Goal: Transaction & Acquisition: Obtain resource

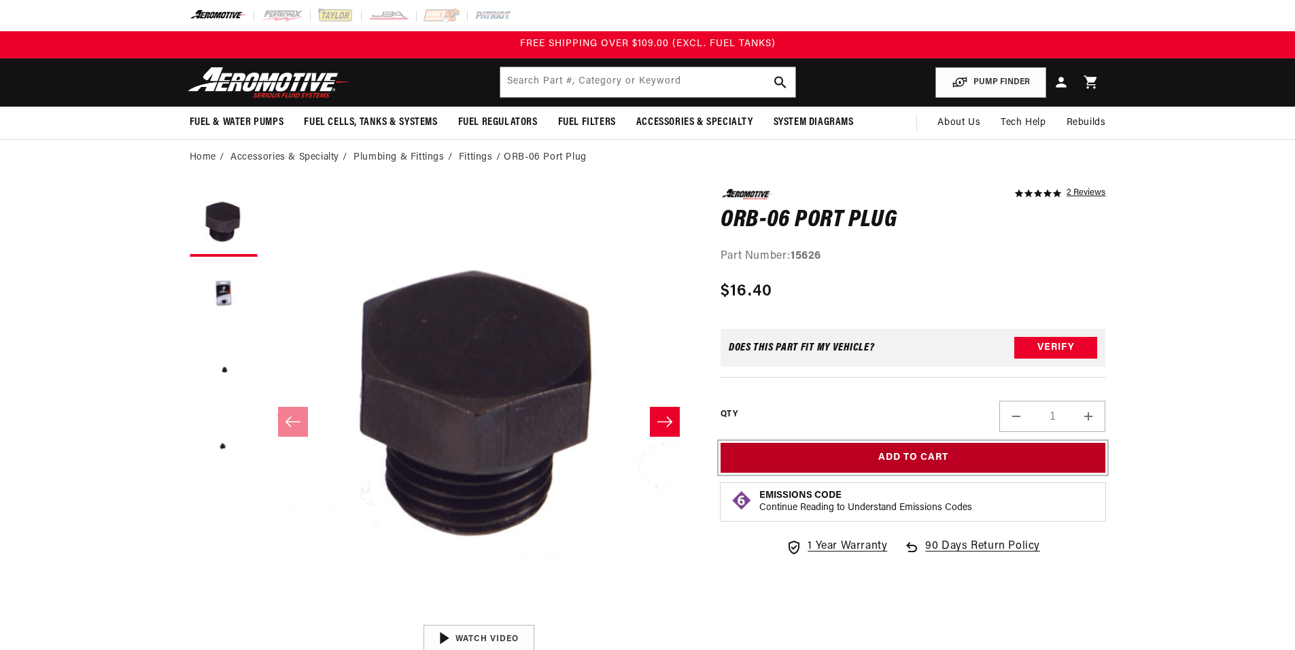
click at [886, 454] on button "Add to Cart" at bounding box center [912, 458] width 385 height 31
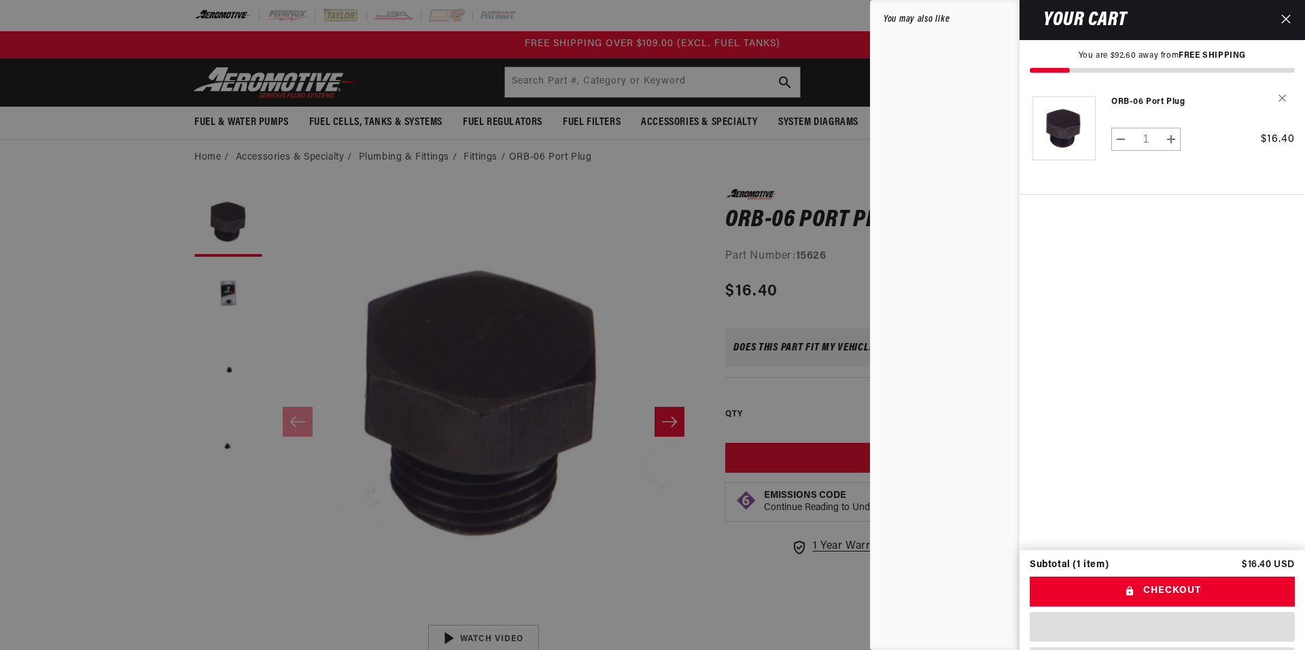
click at [621, 531] on div at bounding box center [652, 325] width 1305 height 650
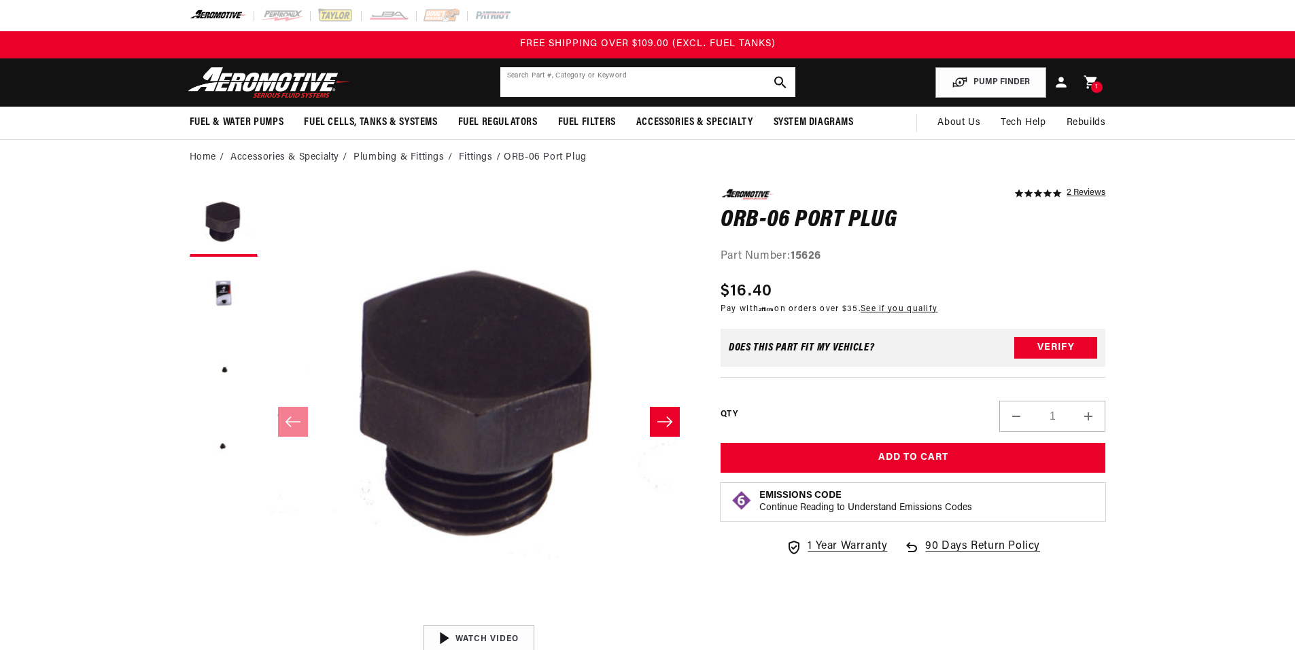
click at [545, 86] on input "text" at bounding box center [647, 82] width 295 height 30
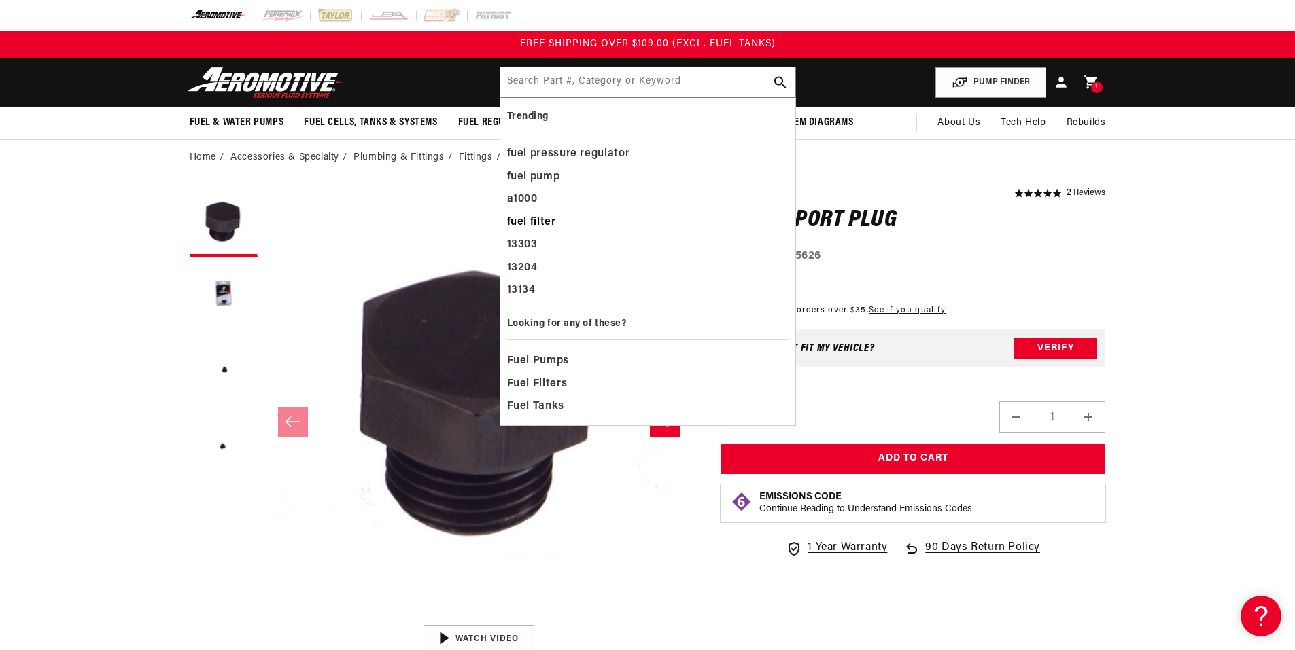
click at [556, 216] on div "fuel filter" at bounding box center [647, 222] width 281 height 23
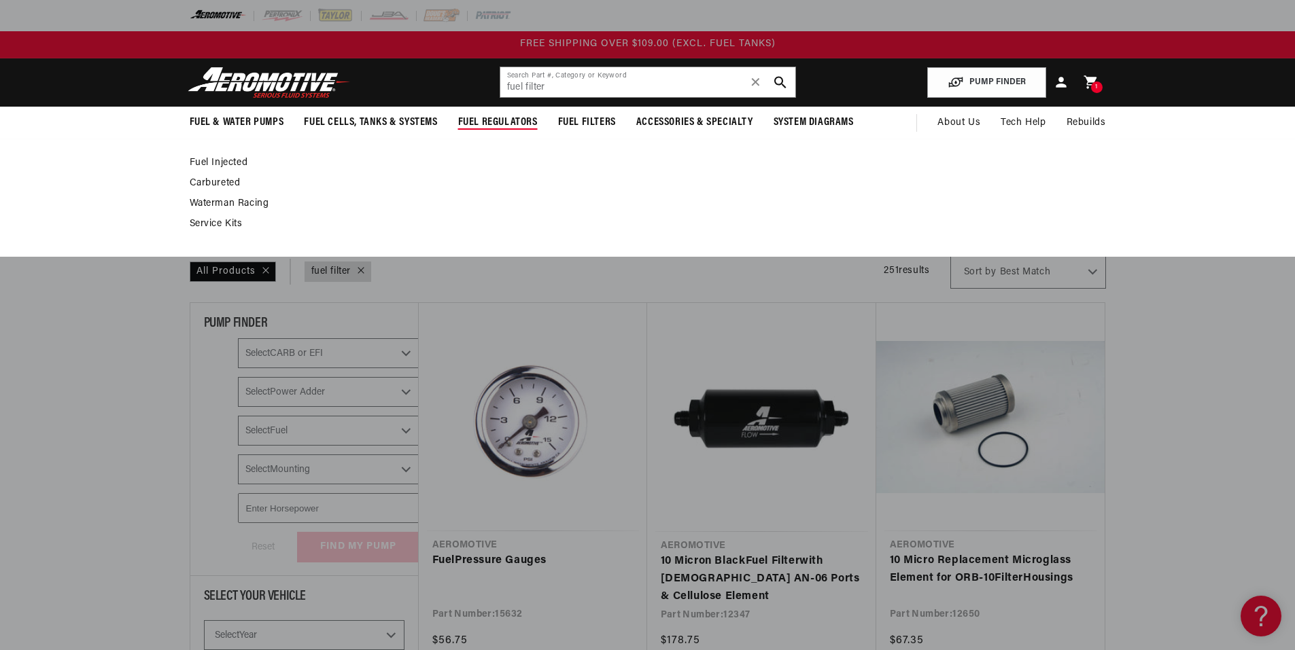
click at [218, 180] on link "Carbureted" at bounding box center [641, 183] width 903 height 12
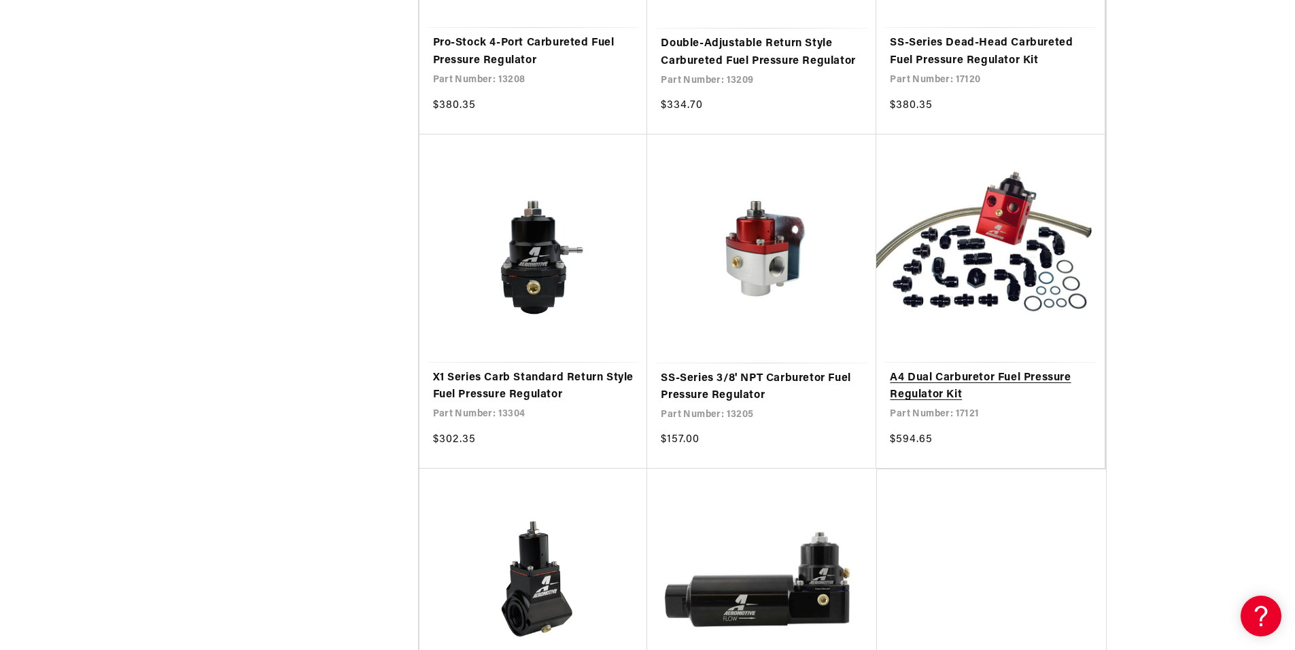
scroll to position [2039, 0]
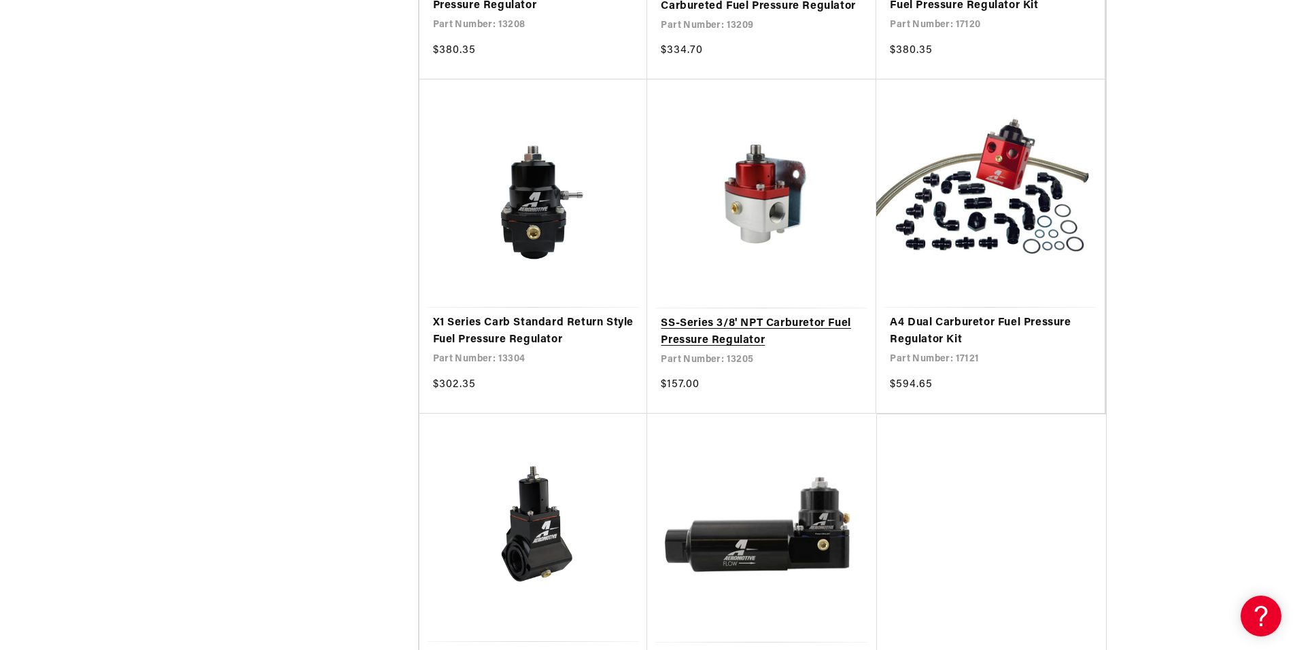
click at [721, 323] on link "SS-Series 3/8' NPT Carburetor Fuel Pressure Regulator" at bounding box center [762, 332] width 202 height 35
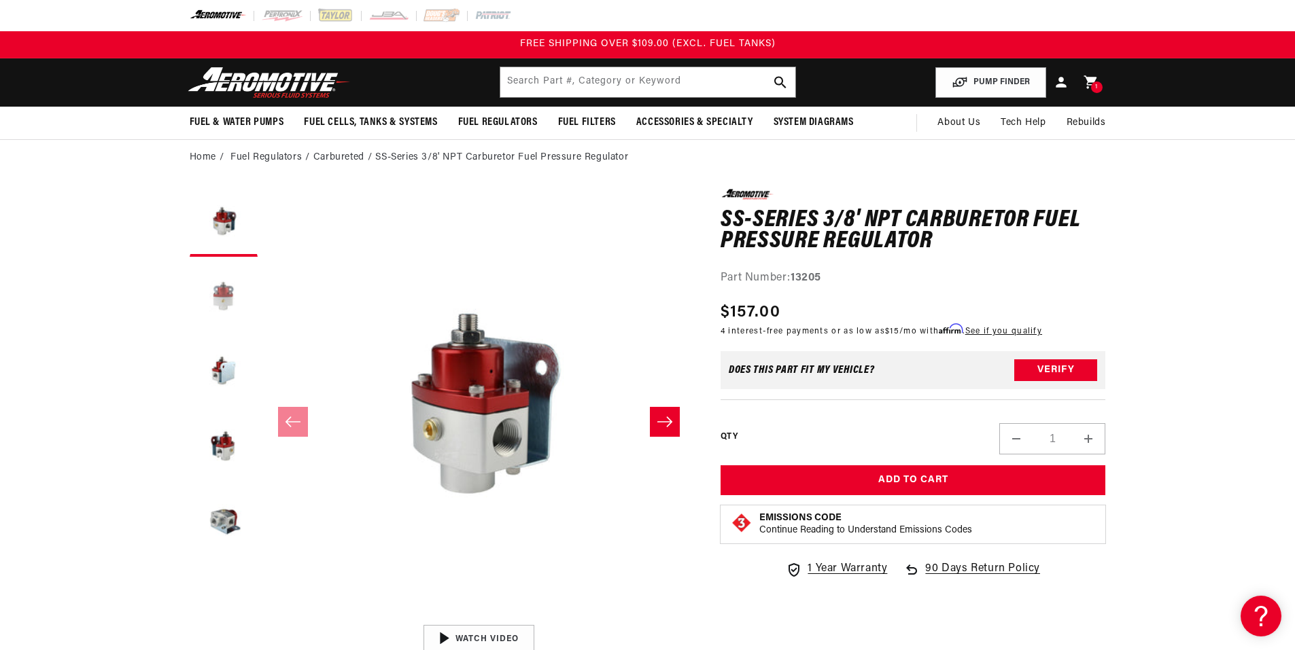
click at [221, 301] on button "Load image 2 in gallery view" at bounding box center [224, 298] width 68 height 68
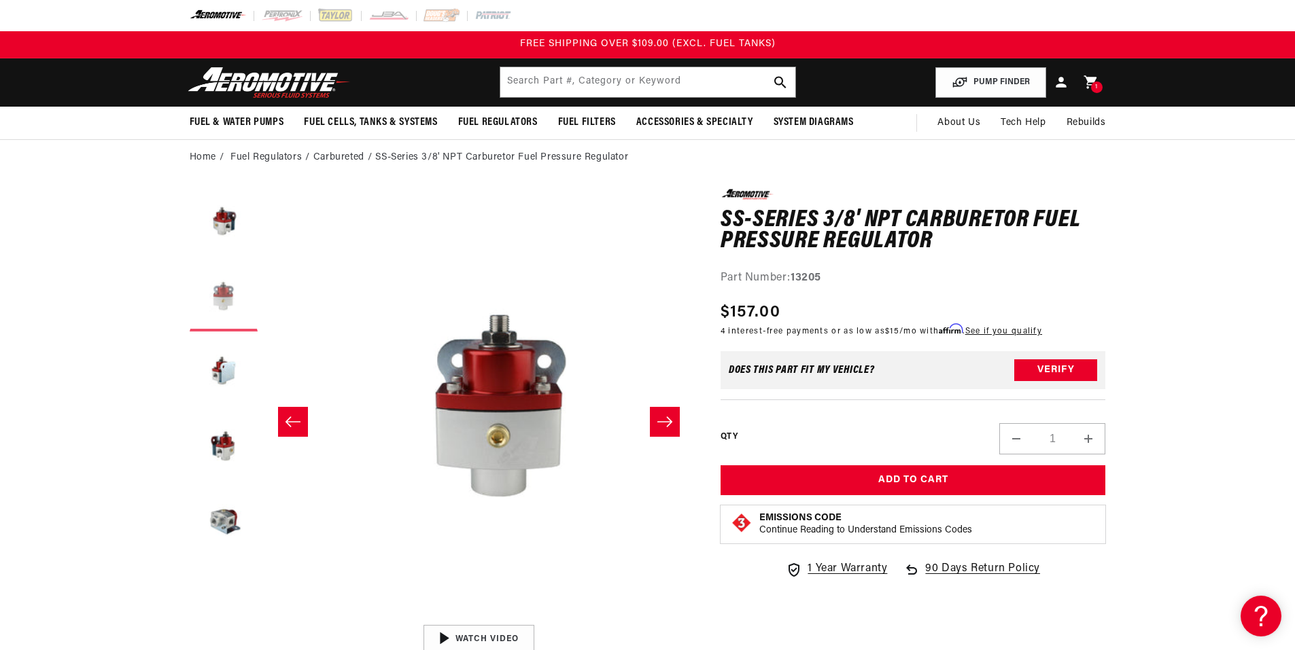
scroll to position [0, 429]
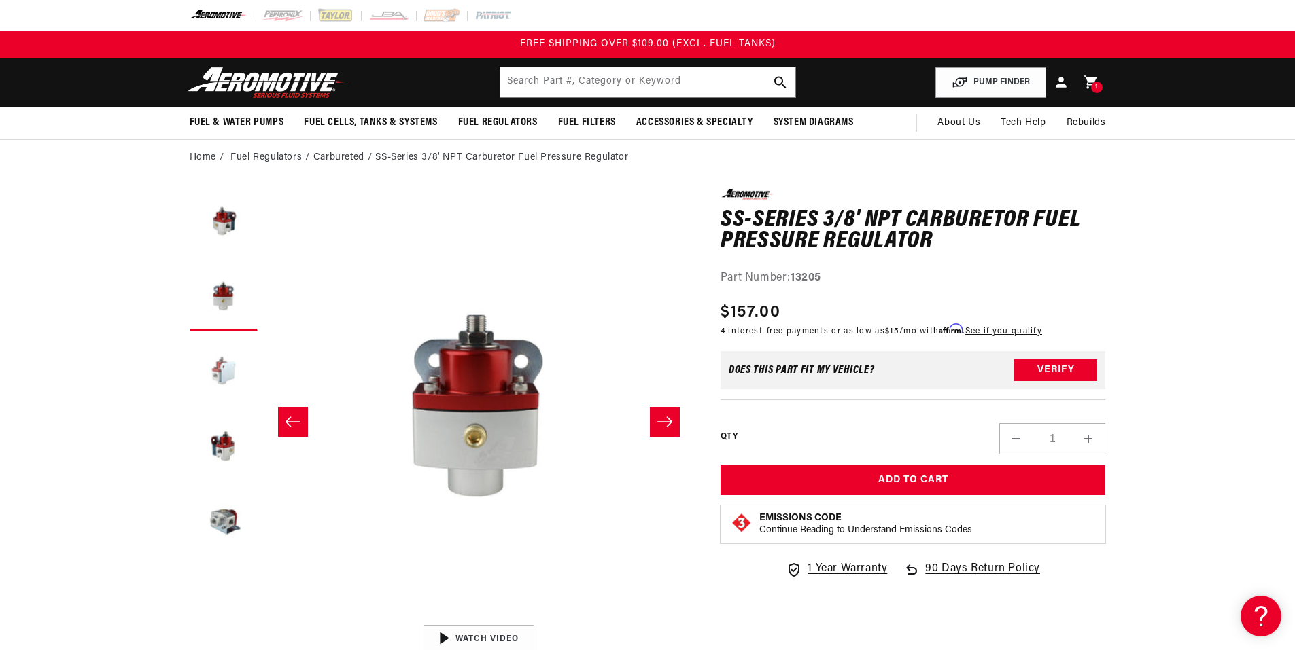
click at [222, 370] on button "Load image 3 in gallery view" at bounding box center [224, 372] width 68 height 68
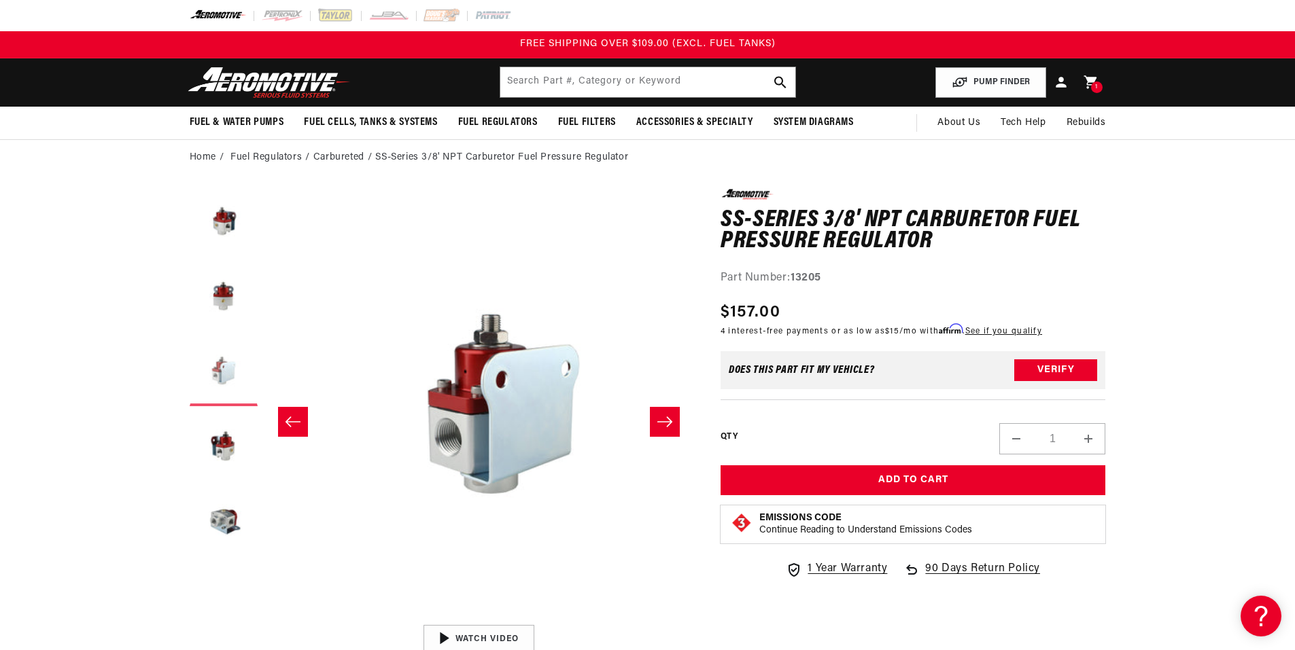
scroll to position [0, 858]
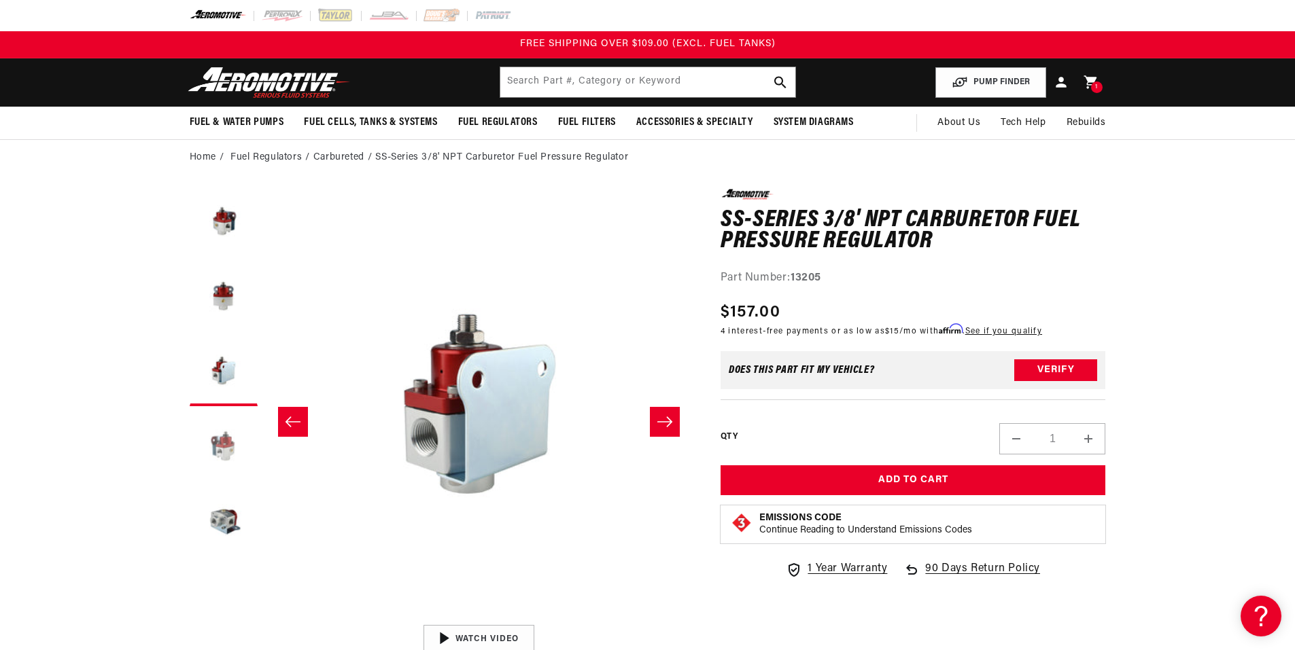
click at [222, 445] on button "Load image 4 in gallery view" at bounding box center [224, 447] width 68 height 68
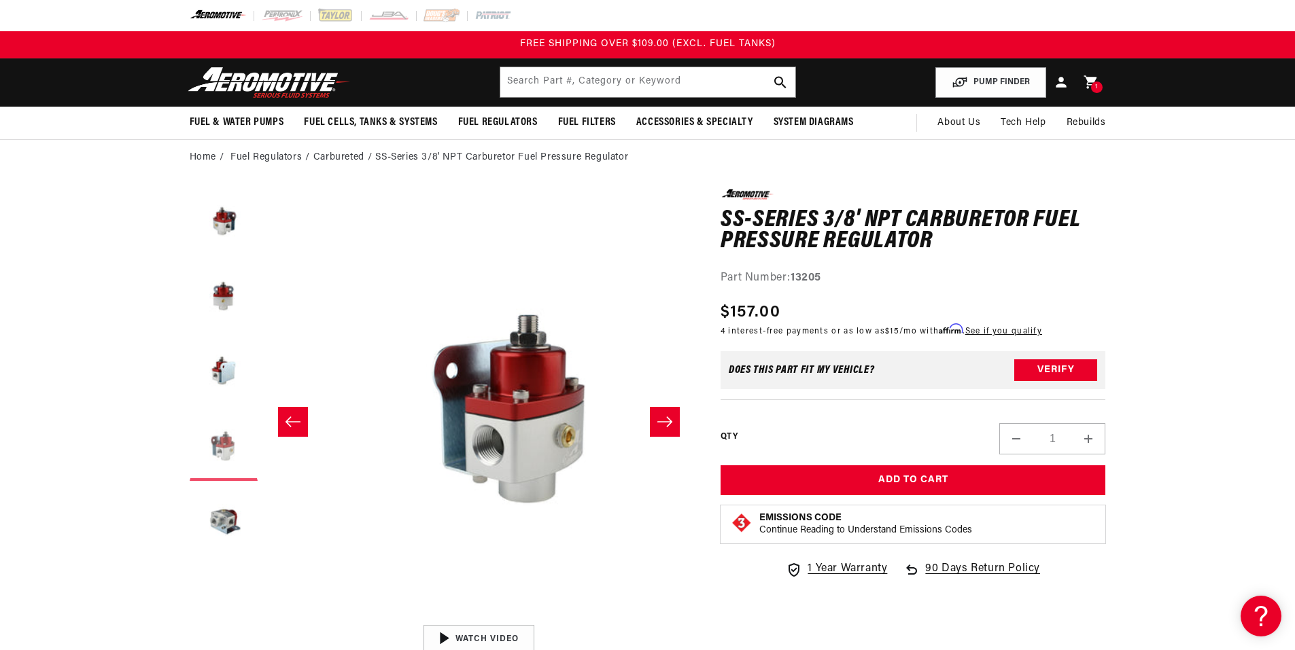
scroll to position [0, 1287]
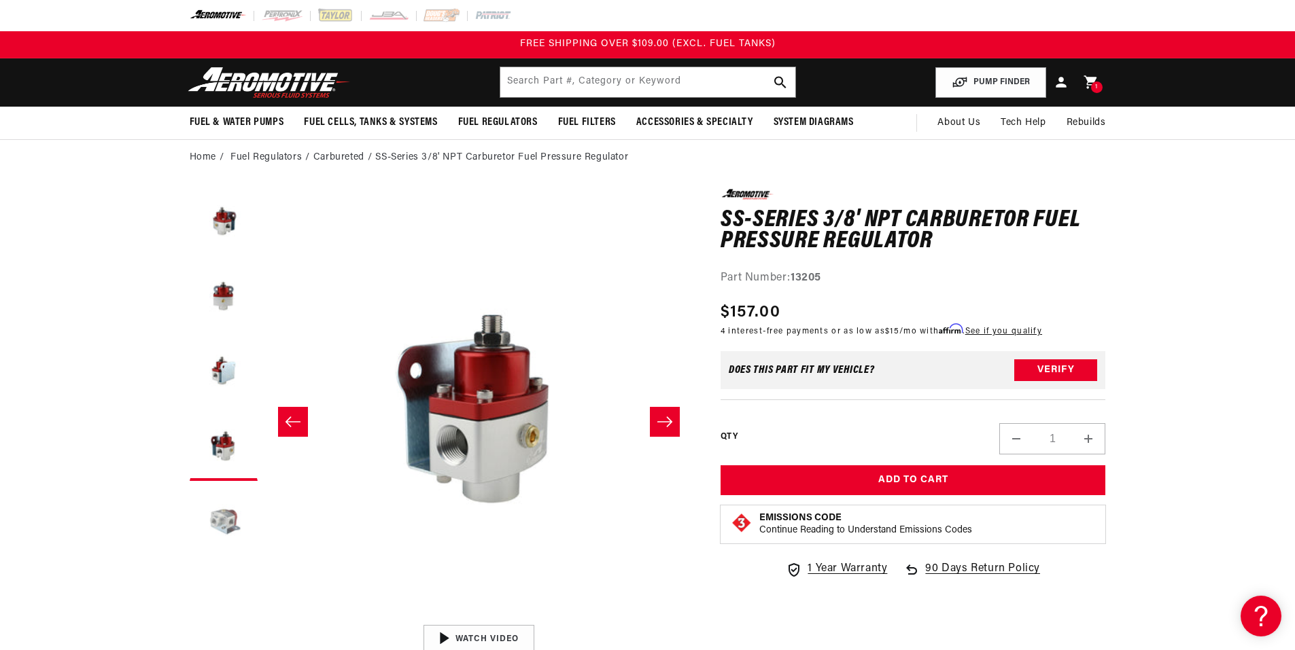
click at [227, 525] on button "Load image 5 in gallery view" at bounding box center [224, 522] width 68 height 68
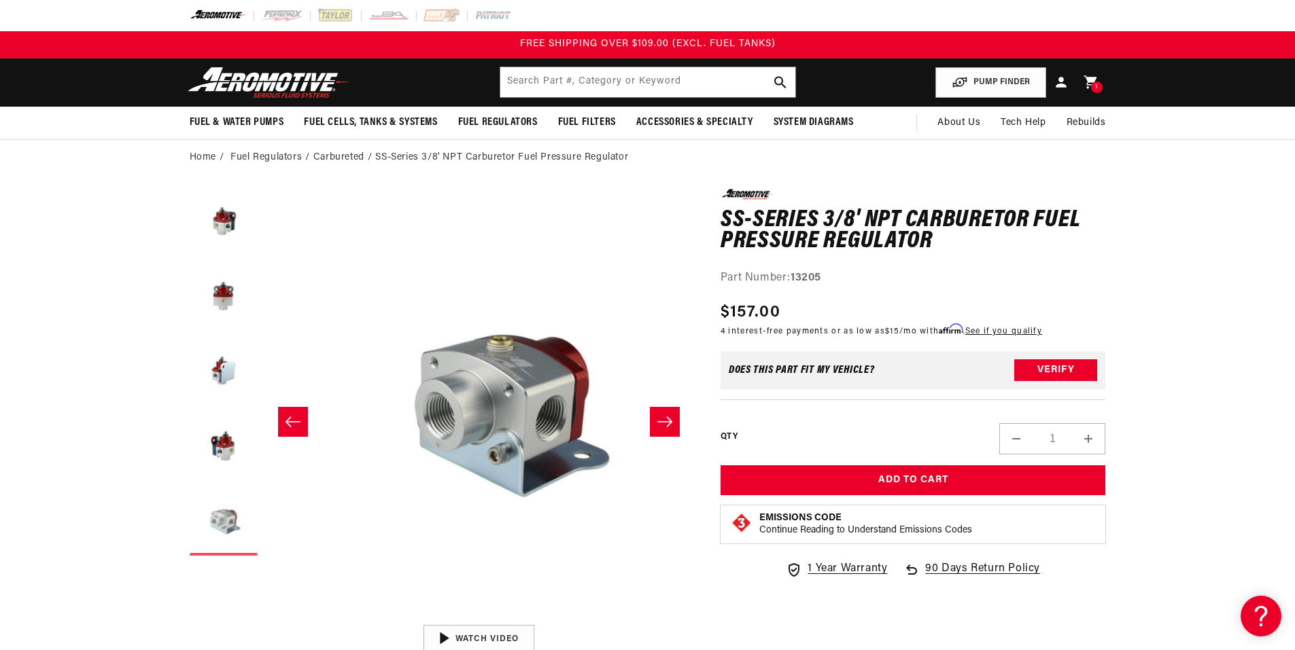
scroll to position [0, 1717]
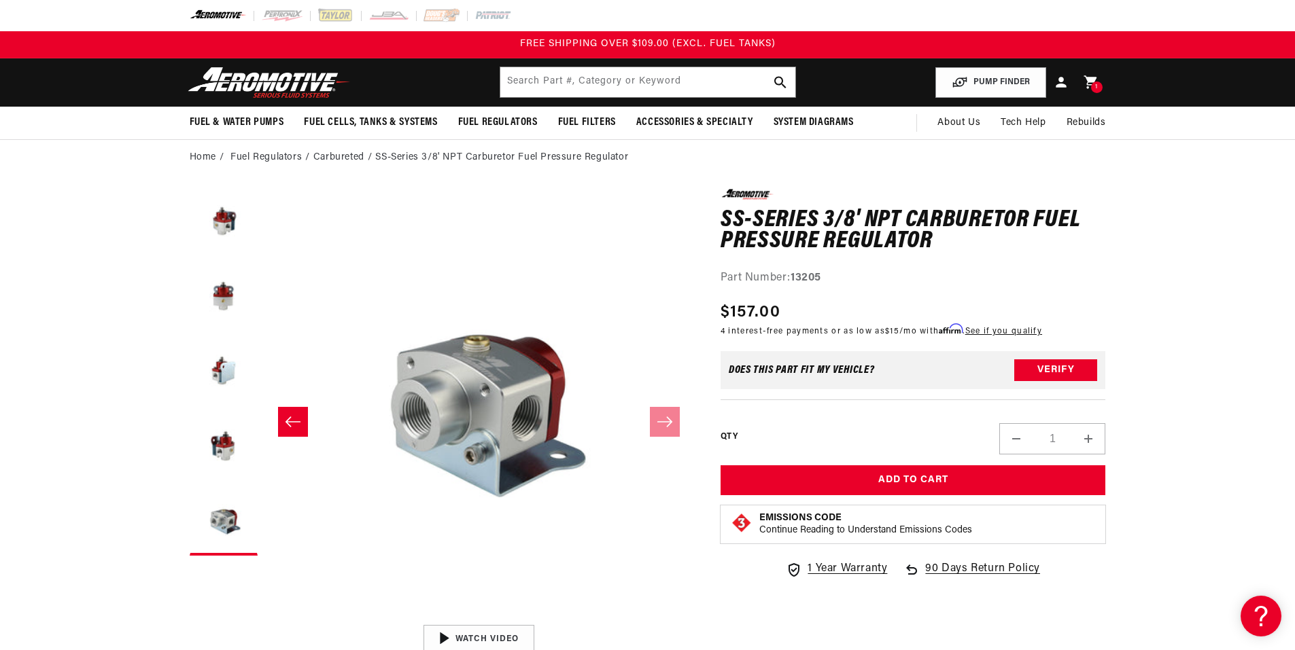
click at [264, 618] on button "Open media 5 in modal" at bounding box center [264, 618] width 0 height 0
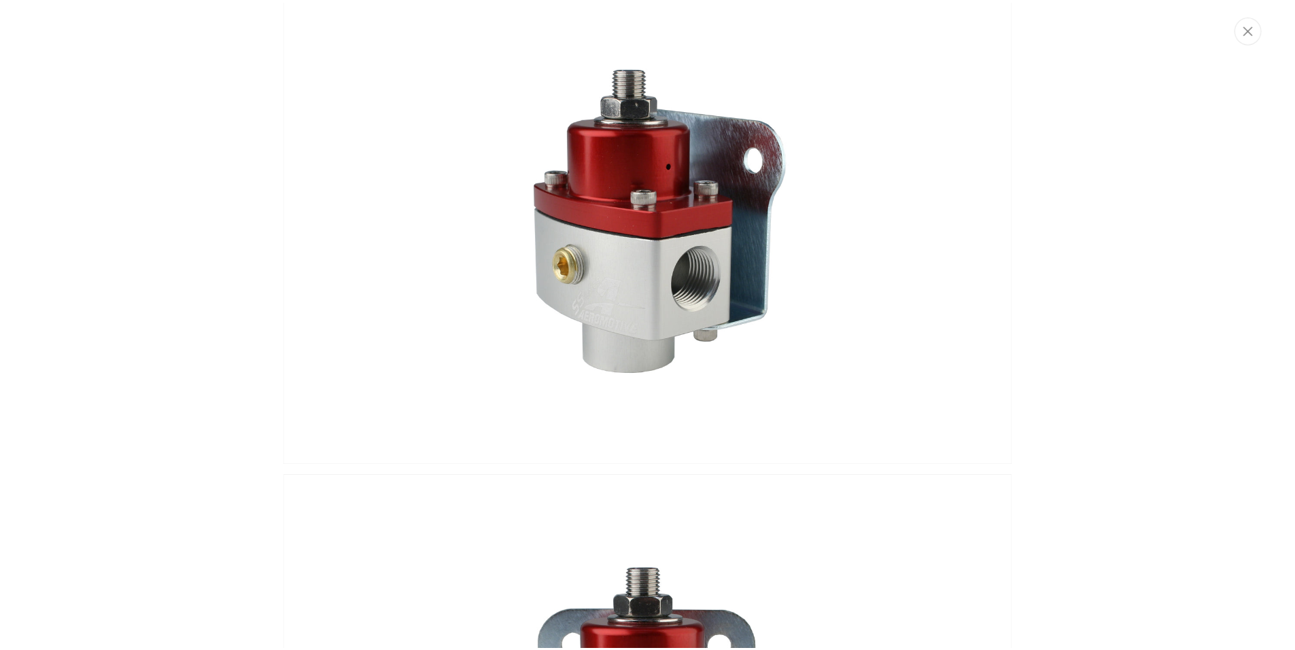
scroll to position [0, 0]
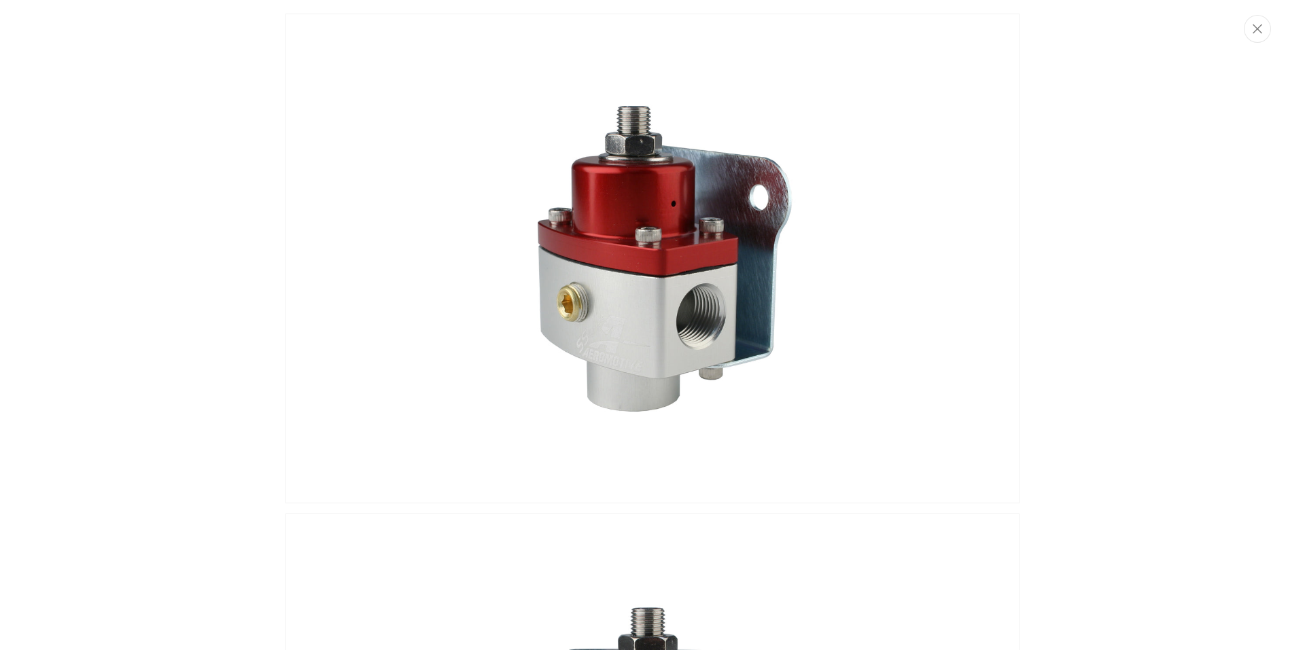
click at [319, 366] on img "Media gallery" at bounding box center [652, 259] width 734 height 490
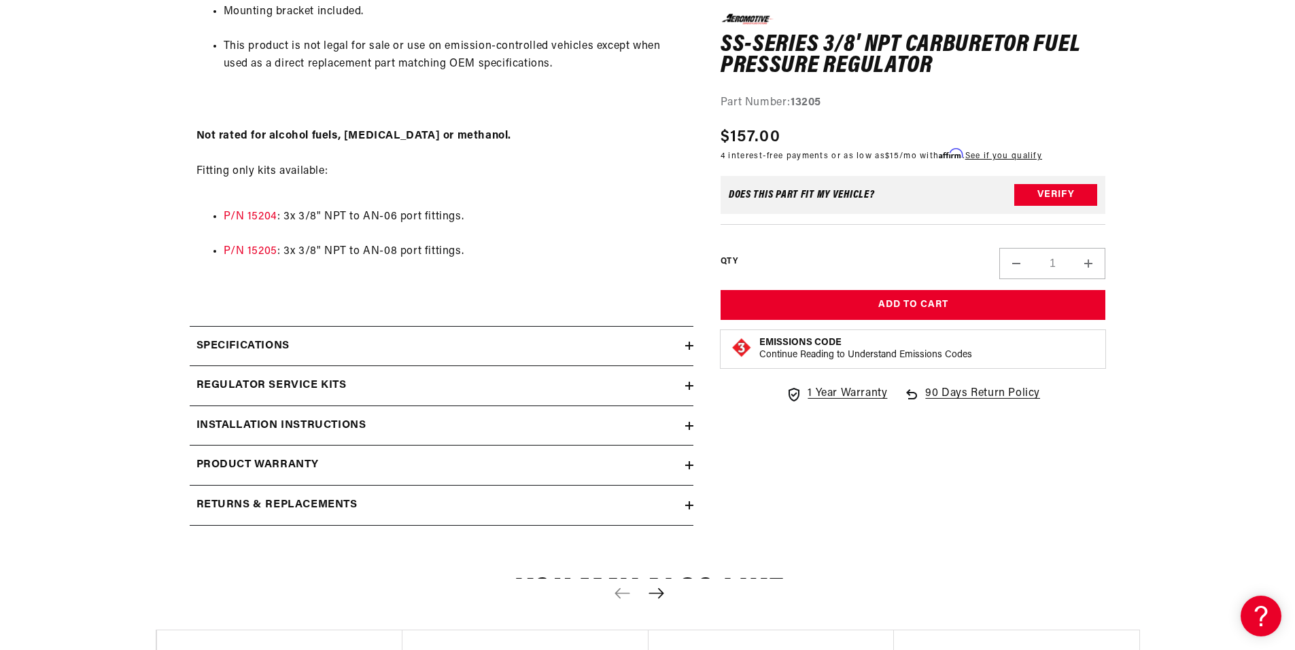
scroll to position [1019, 0]
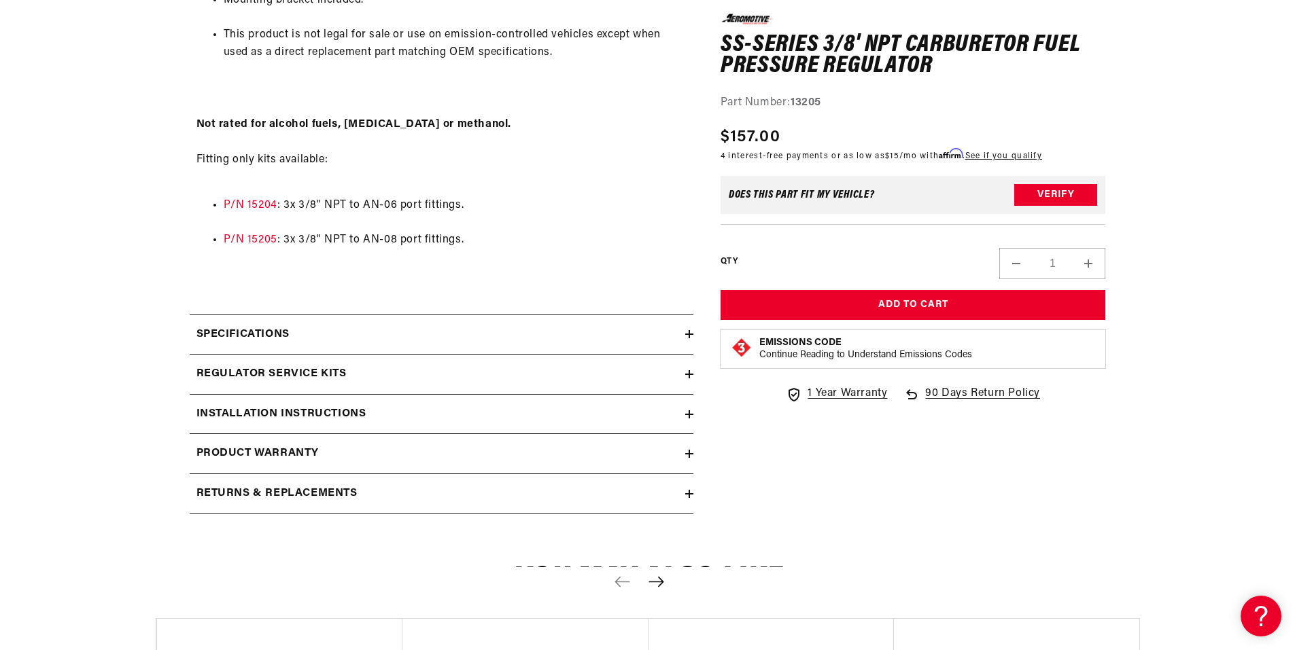
click at [354, 412] on h2 "Installation Instructions" at bounding box center [281, 415] width 170 height 18
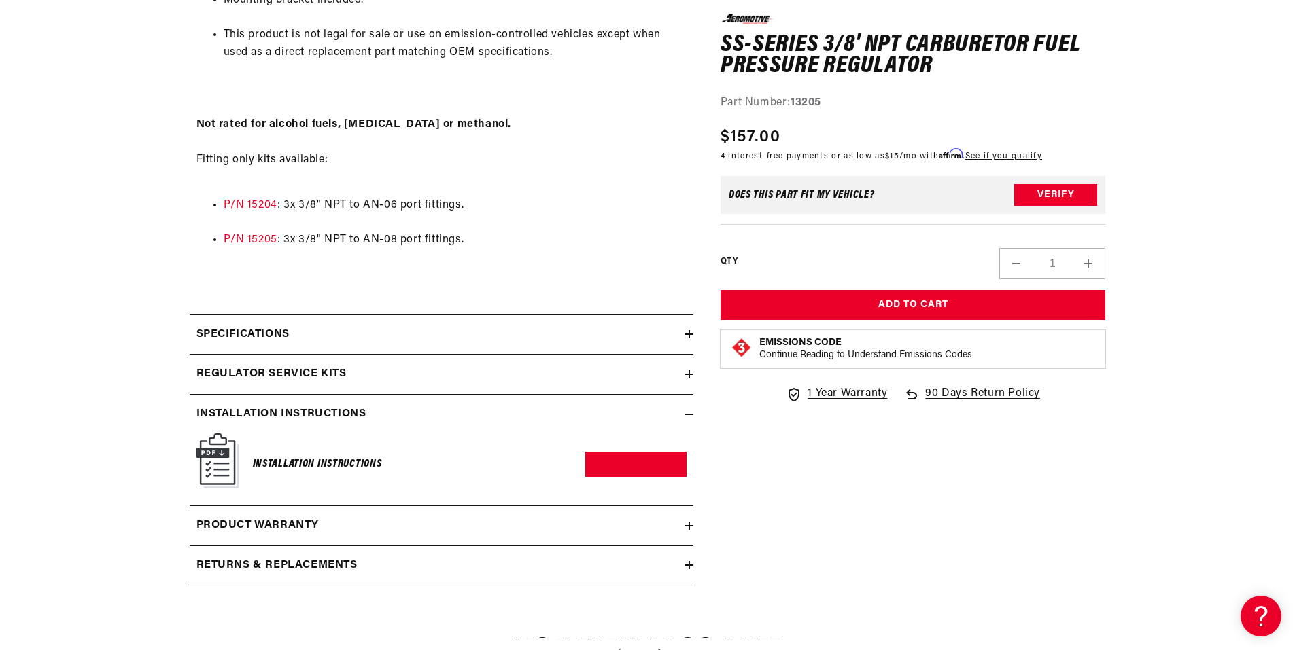
click at [213, 467] on img at bounding box center [217, 461] width 43 height 55
click at [643, 463] on link "Download PDF" at bounding box center [635, 464] width 101 height 25
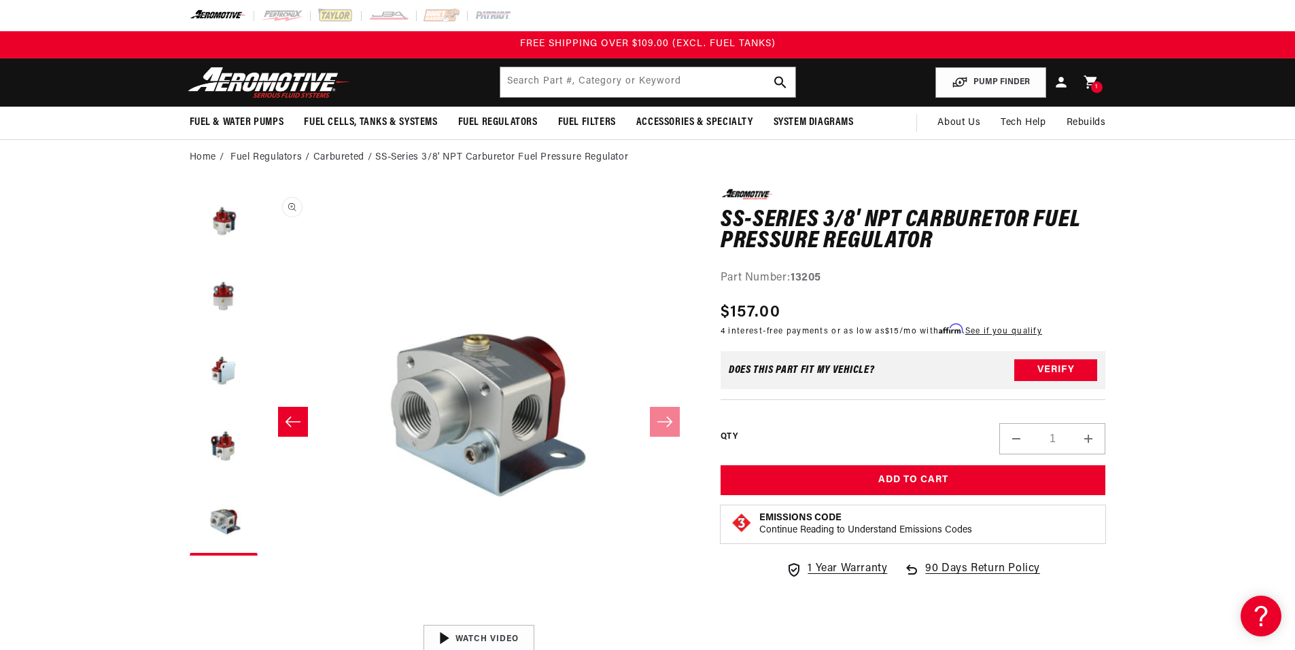
scroll to position [0, 1717]
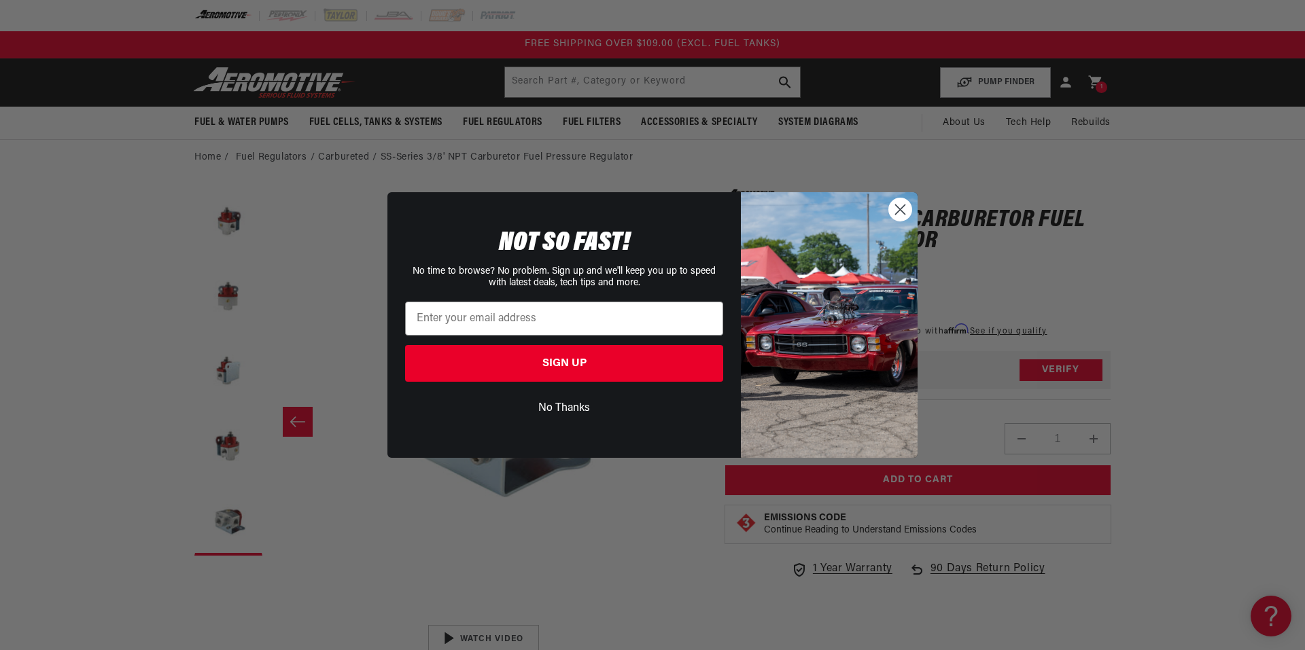
click at [896, 210] on circle "Close dialog" at bounding box center [900, 209] width 22 height 22
